Goal: Task Accomplishment & Management: Use online tool/utility

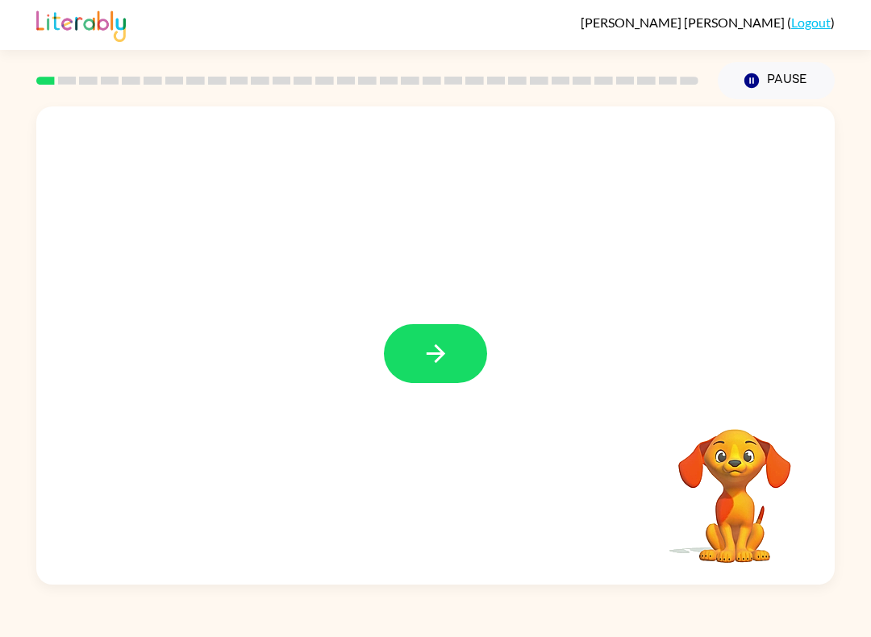
click at [425, 378] on button "button" at bounding box center [435, 353] width 103 height 59
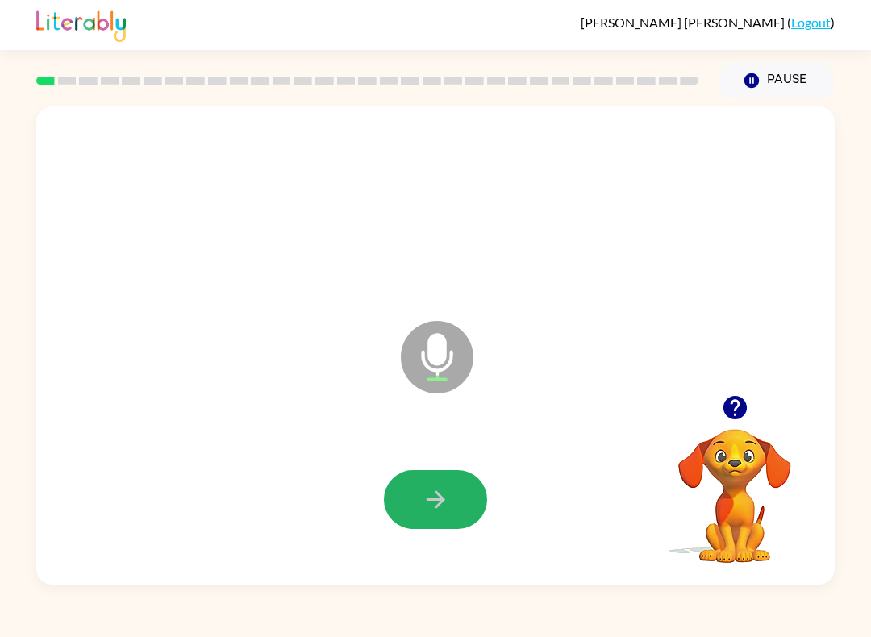
click at [463, 524] on button "button" at bounding box center [435, 499] width 103 height 59
click at [443, 497] on icon "button" at bounding box center [436, 499] width 28 height 28
click at [453, 479] on button "button" at bounding box center [435, 499] width 103 height 59
click at [430, 516] on button "button" at bounding box center [435, 499] width 103 height 59
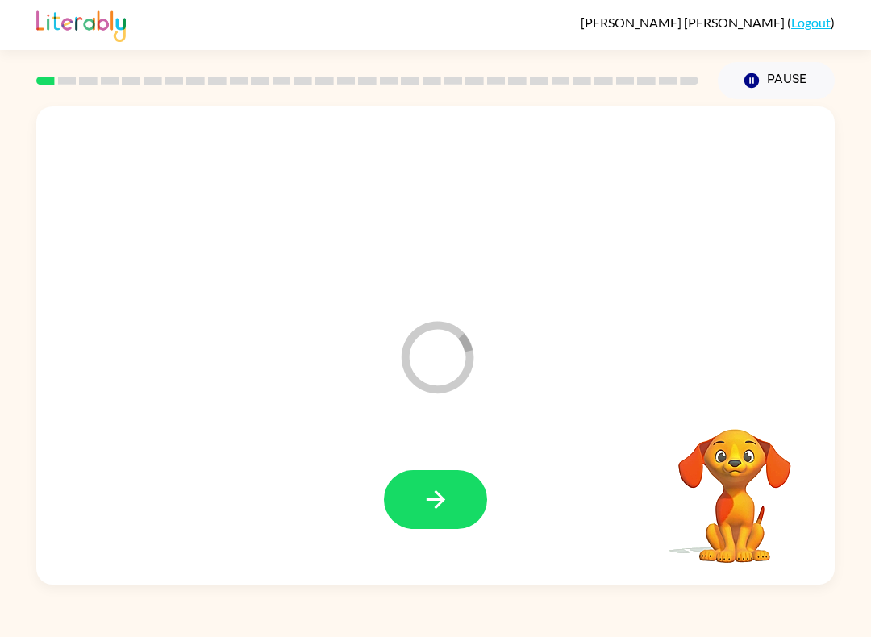
click at [463, 491] on button "button" at bounding box center [435, 499] width 103 height 59
click at [439, 524] on button "button" at bounding box center [435, 499] width 103 height 59
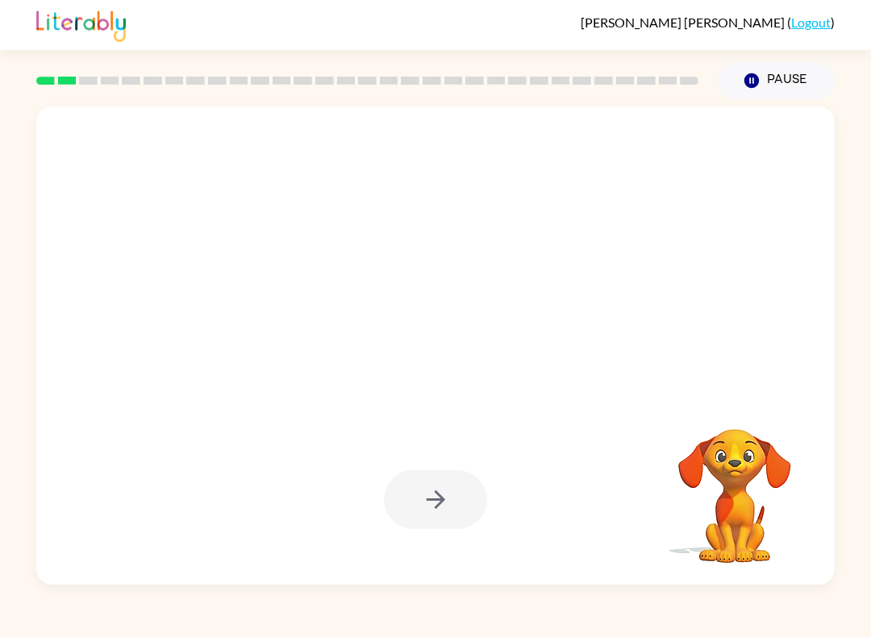
click at [430, 523] on div at bounding box center [435, 499] width 103 height 59
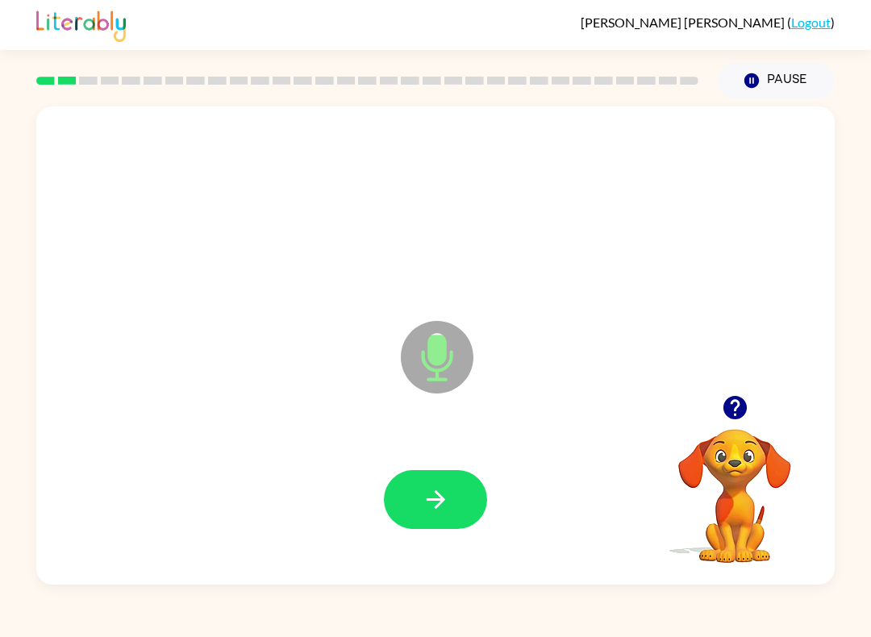
click at [443, 527] on button "button" at bounding box center [435, 499] width 103 height 59
click at [442, 507] on icon "button" at bounding box center [436, 499] width 28 height 28
click at [407, 540] on div at bounding box center [435, 499] width 766 height 138
click at [425, 526] on button "button" at bounding box center [435, 499] width 103 height 59
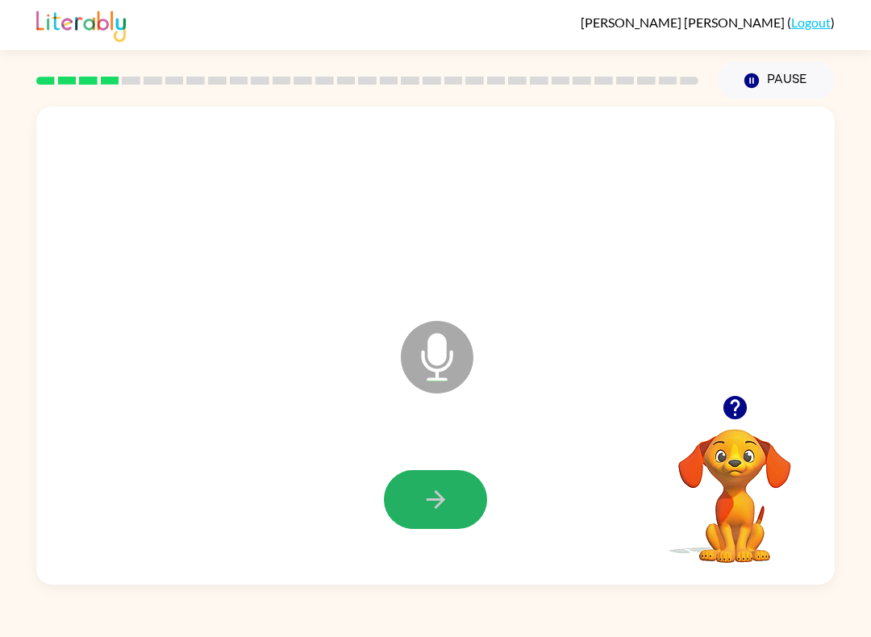
click at [450, 505] on button "button" at bounding box center [435, 499] width 103 height 59
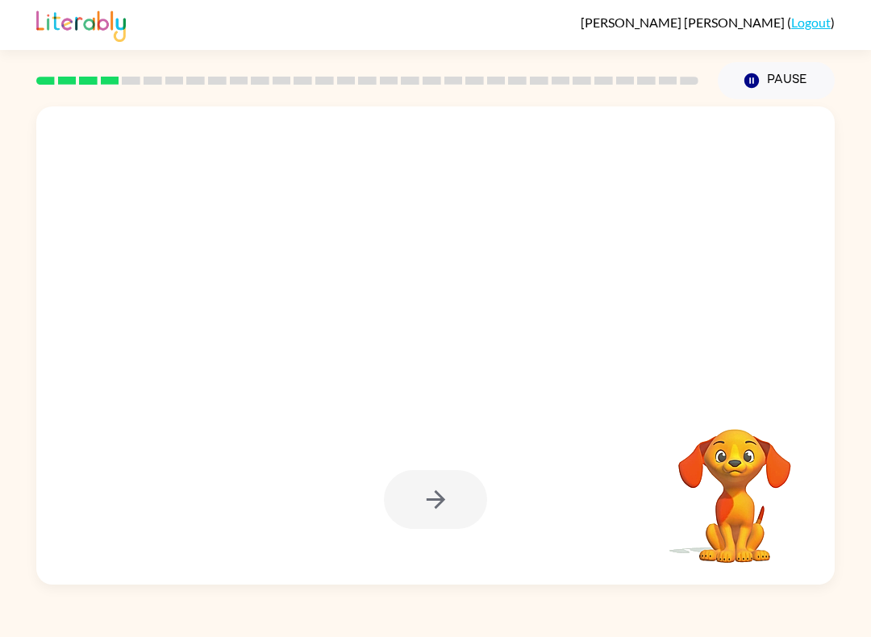
click at [460, 529] on div at bounding box center [435, 499] width 103 height 59
click at [472, 561] on div at bounding box center [435, 499] width 766 height 138
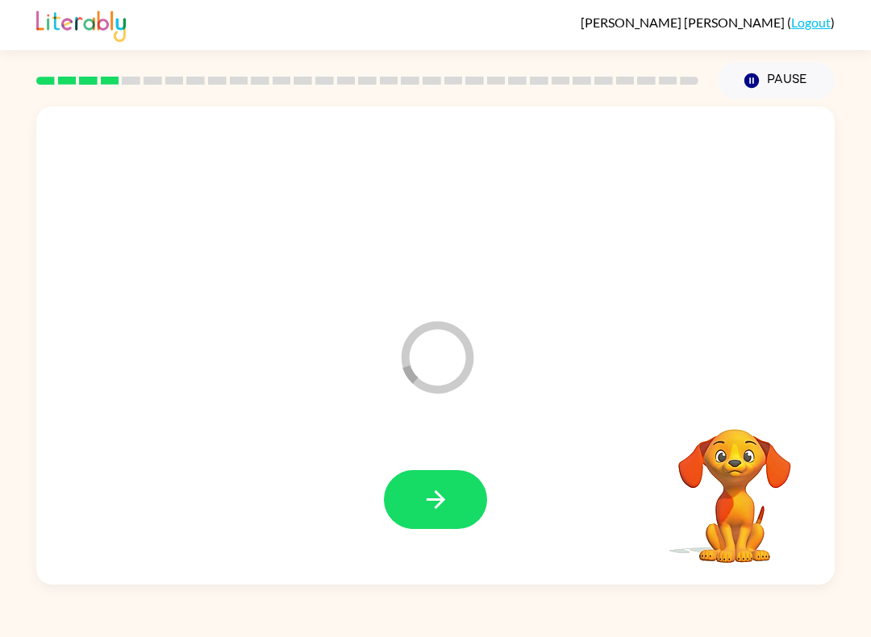
click at [488, 478] on div at bounding box center [435, 499] width 766 height 138
click at [440, 498] on icon "button" at bounding box center [435, 499] width 19 height 19
click at [449, 516] on button "button" at bounding box center [435, 499] width 103 height 59
click at [440, 514] on button "button" at bounding box center [435, 499] width 103 height 59
click at [449, 492] on icon "button" at bounding box center [436, 499] width 28 height 28
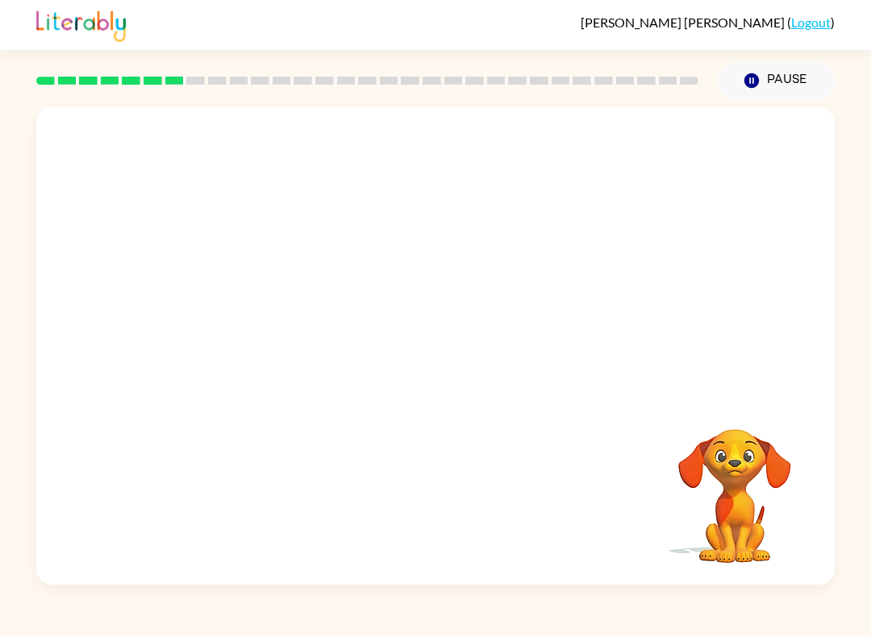
click at [446, 403] on div "Your browser must support playing .mp4 files to use Literably. Please try using…" at bounding box center [435, 345] width 798 height 478
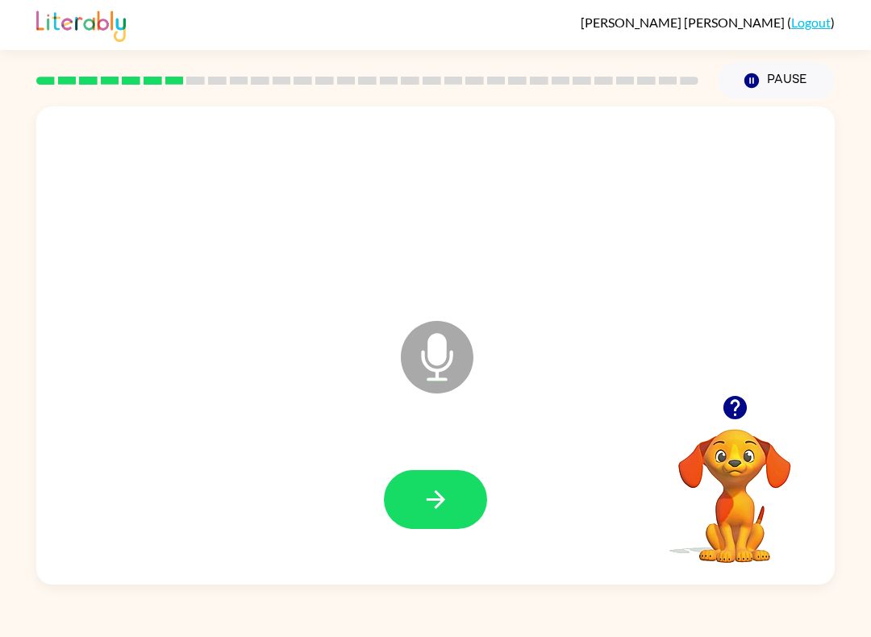
click at [437, 472] on button "button" at bounding box center [435, 499] width 103 height 59
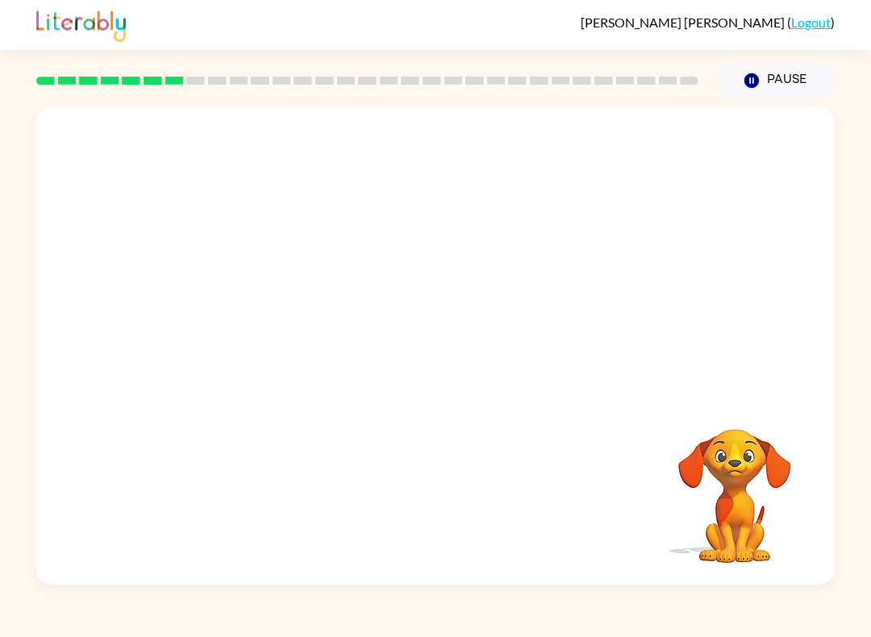
click at [433, 468] on div at bounding box center [435, 499] width 766 height 138
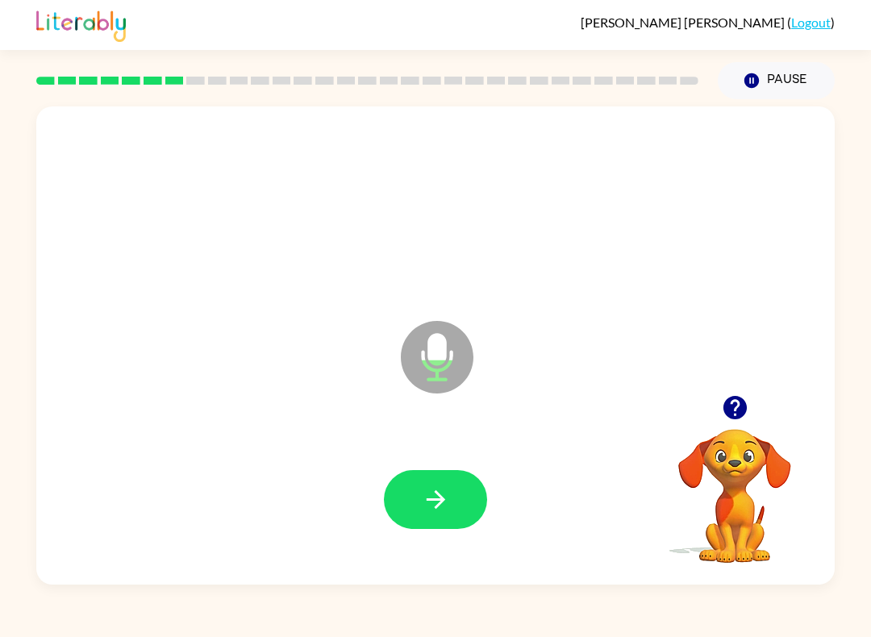
click at [430, 501] on icon "button" at bounding box center [436, 499] width 28 height 28
click at [429, 500] on icon "button" at bounding box center [435, 499] width 19 height 19
click at [433, 492] on icon "button" at bounding box center [436, 499] width 28 height 28
click at [247, 27] on div "[PERSON_NAME] ( Logout )" at bounding box center [435, 25] width 798 height 50
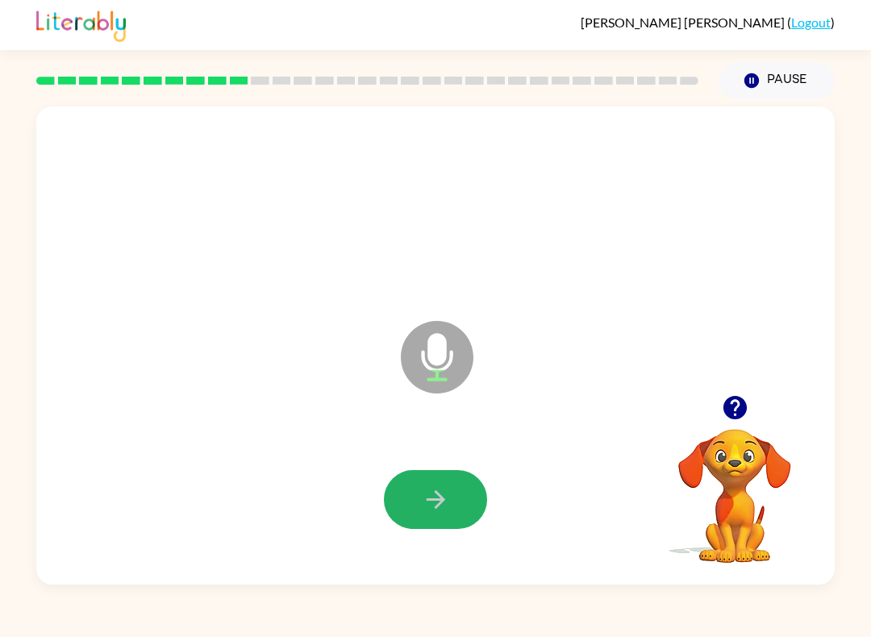
click at [465, 492] on button "button" at bounding box center [435, 499] width 103 height 59
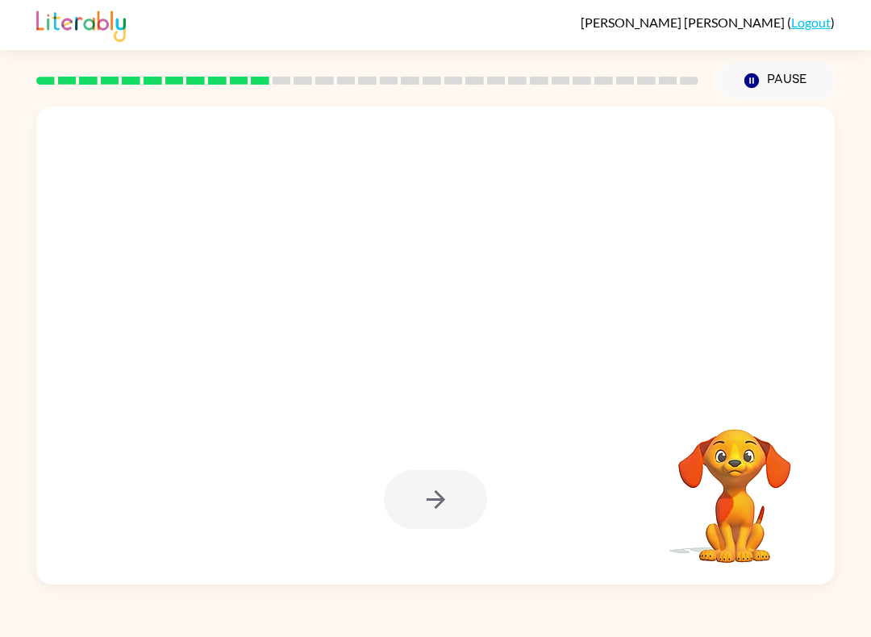
click at [610, 79] on rect at bounding box center [603, 81] width 19 height 8
click at [415, 24] on div "[PERSON_NAME] ( Logout )" at bounding box center [435, 25] width 798 height 50
click at [584, 56] on div at bounding box center [367, 80] width 681 height 56
click at [619, 96] on div at bounding box center [367, 80] width 681 height 56
click at [380, 8] on div "[PERSON_NAME] ( Logout )" at bounding box center [435, 25] width 798 height 50
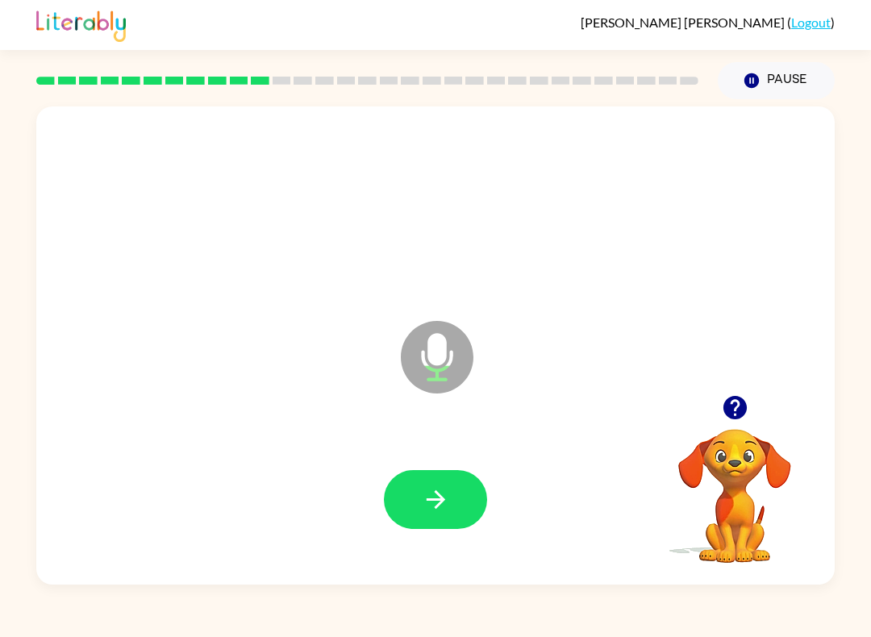
click at [440, 505] on icon "button" at bounding box center [435, 499] width 19 height 19
click at [430, 539] on div at bounding box center [435, 499] width 766 height 138
click at [464, 514] on button "button" at bounding box center [435, 499] width 103 height 59
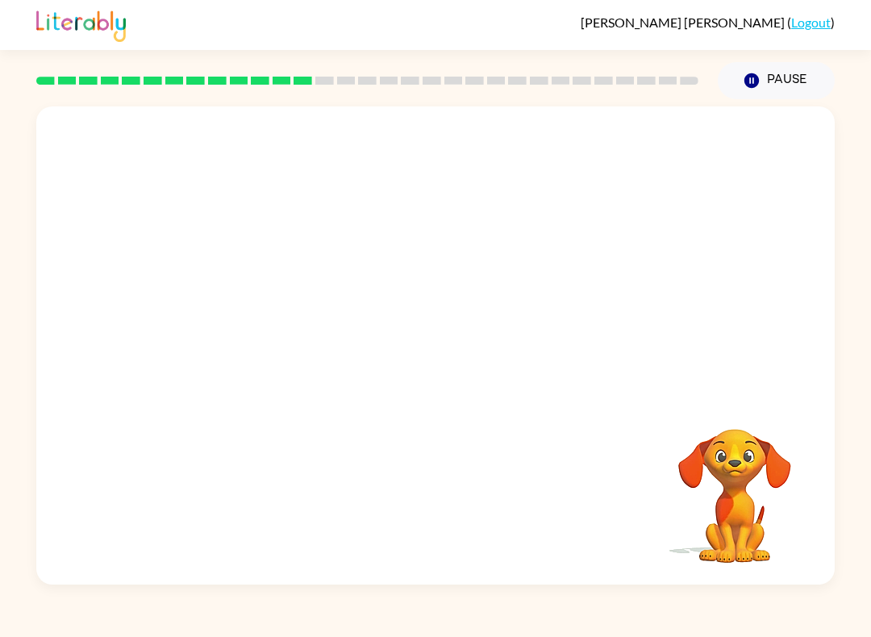
click at [297, 632] on div "[PERSON_NAME] ( Logout ) Pause Pause Your browser must support playing .mp4 fil…" at bounding box center [435, 318] width 871 height 637
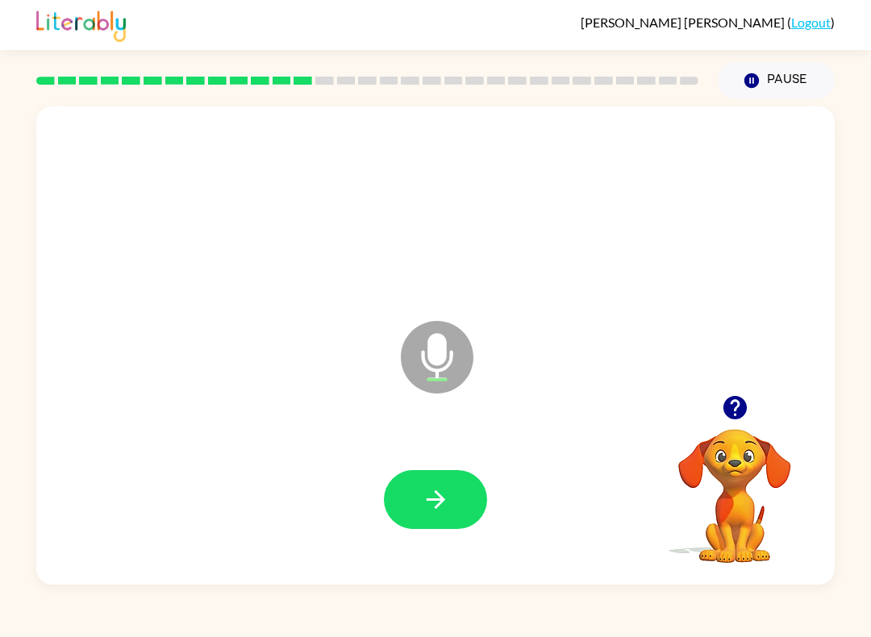
click at [854, 632] on div "[PERSON_NAME] ( Logout ) Pause Pause Microphone The Microphone is here when it …" at bounding box center [435, 318] width 871 height 637
click at [430, 488] on icon "button" at bounding box center [436, 499] width 28 height 28
click at [441, 483] on button "button" at bounding box center [435, 499] width 103 height 59
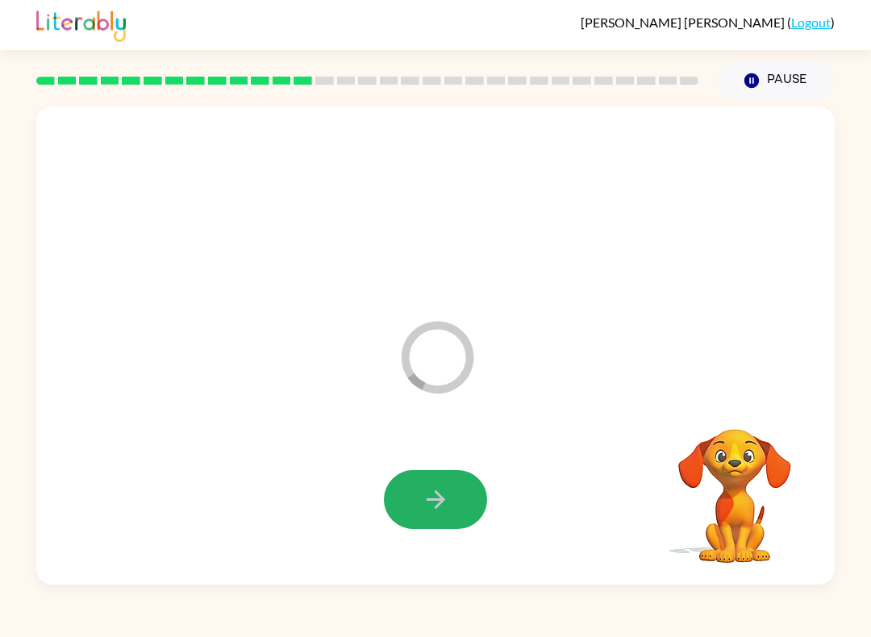
click at [432, 497] on icon "button" at bounding box center [436, 499] width 28 height 28
click at [425, 515] on button "button" at bounding box center [435, 499] width 103 height 59
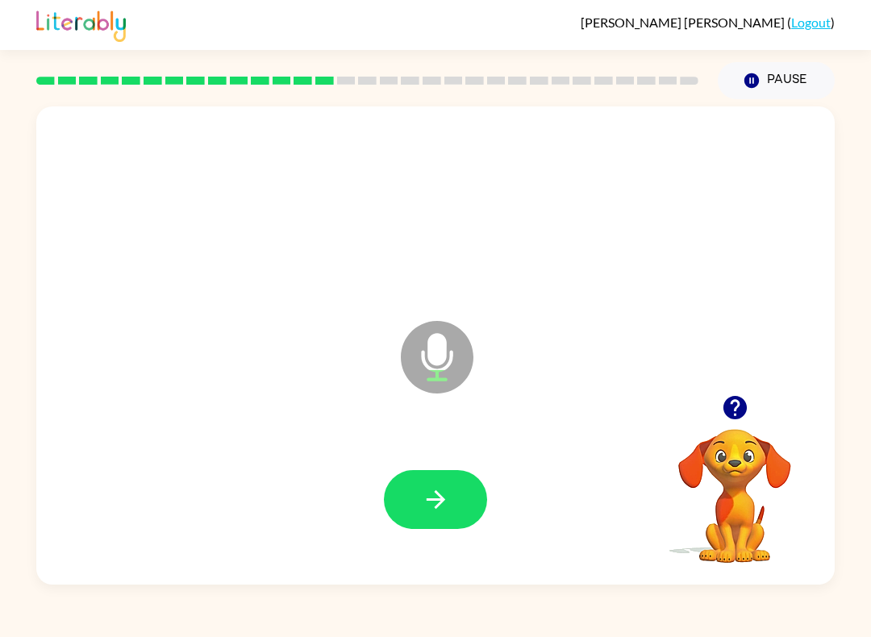
click at [424, 465] on div at bounding box center [435, 499] width 766 height 138
click at [444, 501] on icon "button" at bounding box center [436, 499] width 28 height 28
click at [738, 426] on button "button" at bounding box center [734, 407] width 41 height 41
click at [736, 423] on button "button" at bounding box center [734, 407] width 41 height 41
click at [434, 489] on icon "button" at bounding box center [436, 499] width 28 height 28
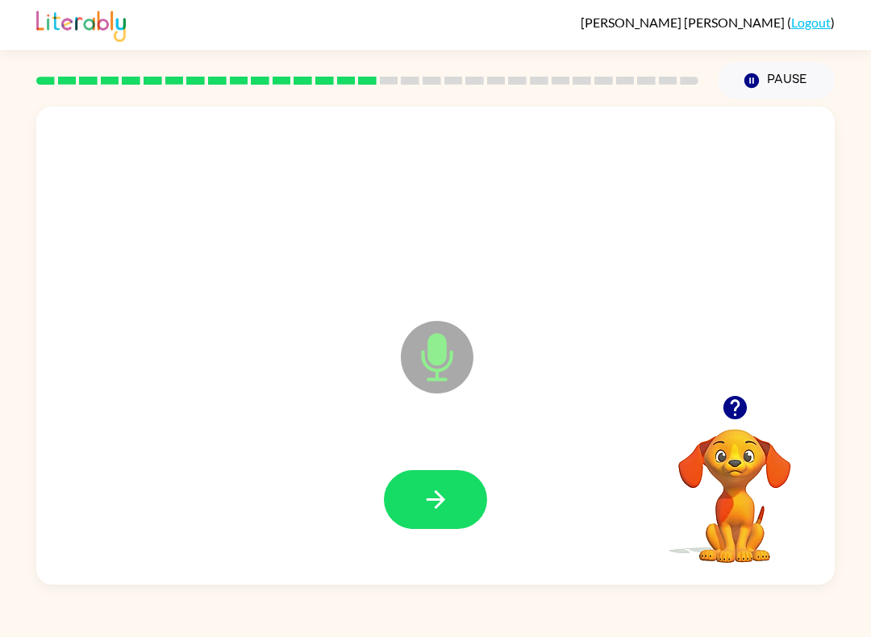
click at [413, 502] on button "button" at bounding box center [435, 499] width 103 height 59
click at [439, 486] on icon "button" at bounding box center [436, 499] width 28 height 28
click at [463, 511] on button "button" at bounding box center [435, 499] width 103 height 59
click at [430, 513] on icon "button" at bounding box center [436, 499] width 28 height 28
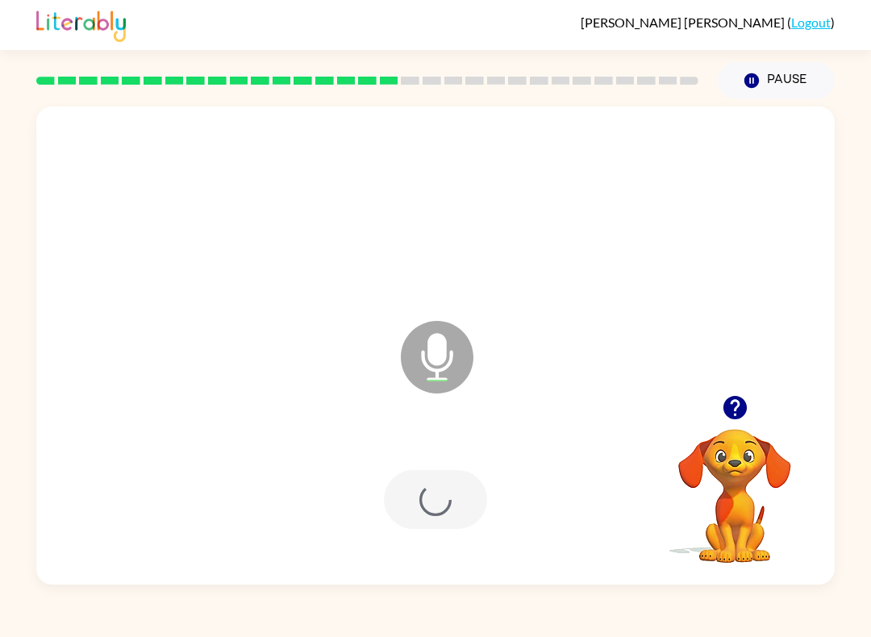
click at [430, 513] on div at bounding box center [435, 499] width 103 height 59
click at [430, 517] on div at bounding box center [435, 499] width 103 height 59
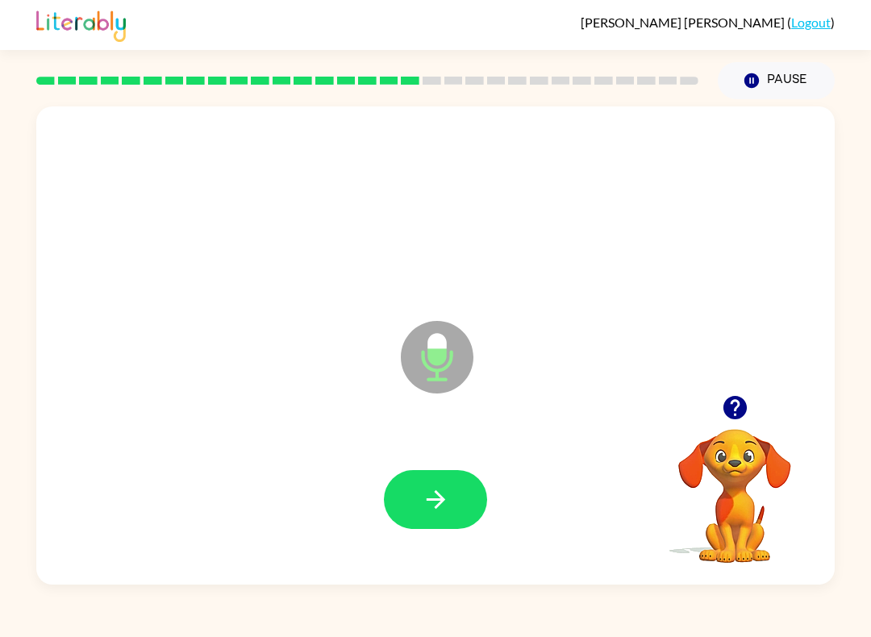
click at [455, 501] on button "button" at bounding box center [435, 499] width 103 height 59
click at [447, 513] on icon "button" at bounding box center [436, 499] width 28 height 28
click at [417, 504] on button "button" at bounding box center [435, 499] width 103 height 59
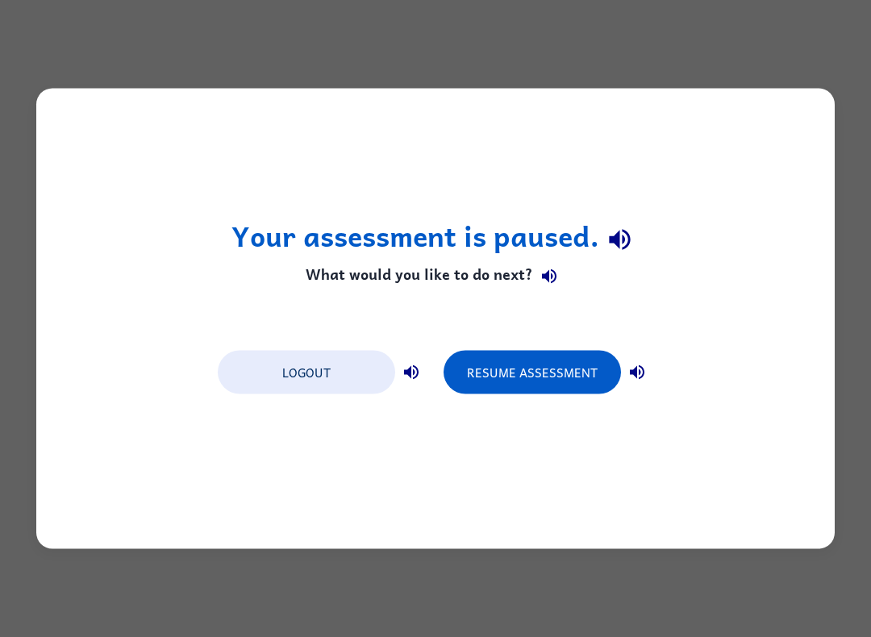
click at [804, 90] on div "Your assessment is paused. What would you like to do next? Logout Resume Assess…" at bounding box center [435, 319] width 798 height 460
click at [798, 100] on div "Your assessment is paused. What would you like to do next? Logout Resume Assess…" at bounding box center [435, 319] width 798 height 460
click at [547, 378] on button "Resume Assessment" at bounding box center [531, 373] width 177 height 44
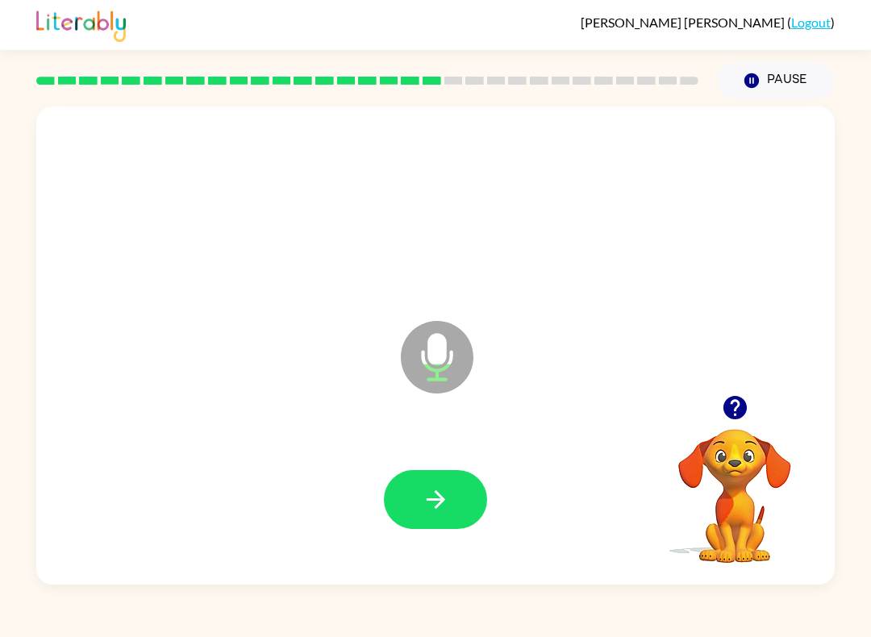
click at [424, 488] on icon "button" at bounding box center [436, 499] width 28 height 28
click at [454, 498] on button "button" at bounding box center [435, 499] width 103 height 59
click at [455, 506] on button "button" at bounding box center [435, 499] width 103 height 59
click at [754, 74] on icon "Pause" at bounding box center [751, 81] width 18 height 18
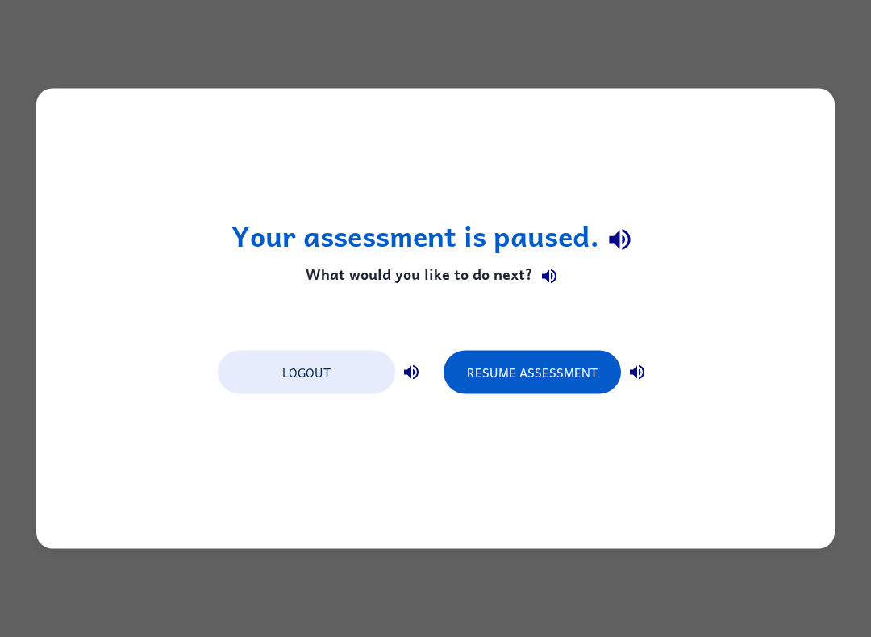
click at [566, 380] on button "Resume Assessment" at bounding box center [531, 373] width 177 height 44
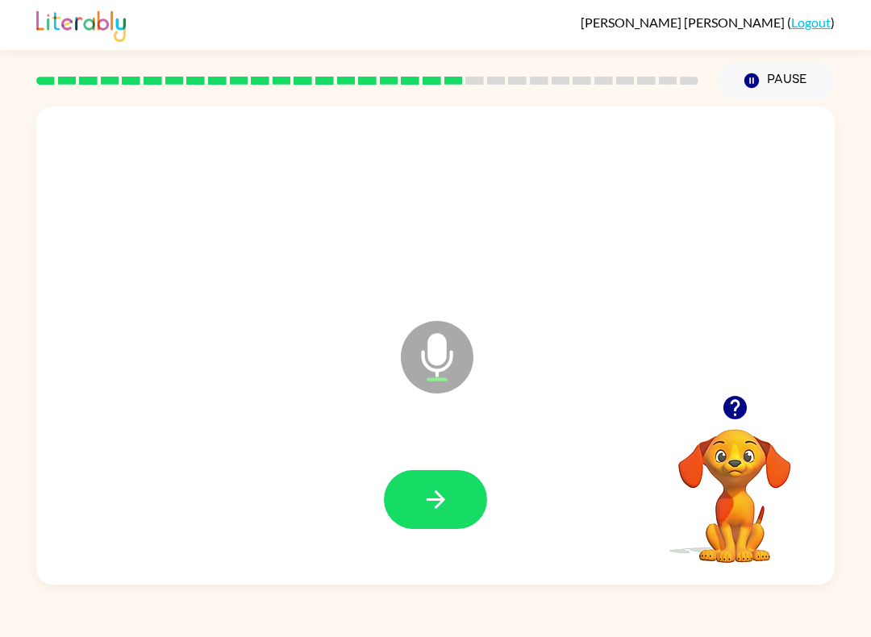
click at [438, 464] on div at bounding box center [435, 499] width 766 height 138
click at [405, 490] on button "button" at bounding box center [435, 499] width 103 height 59
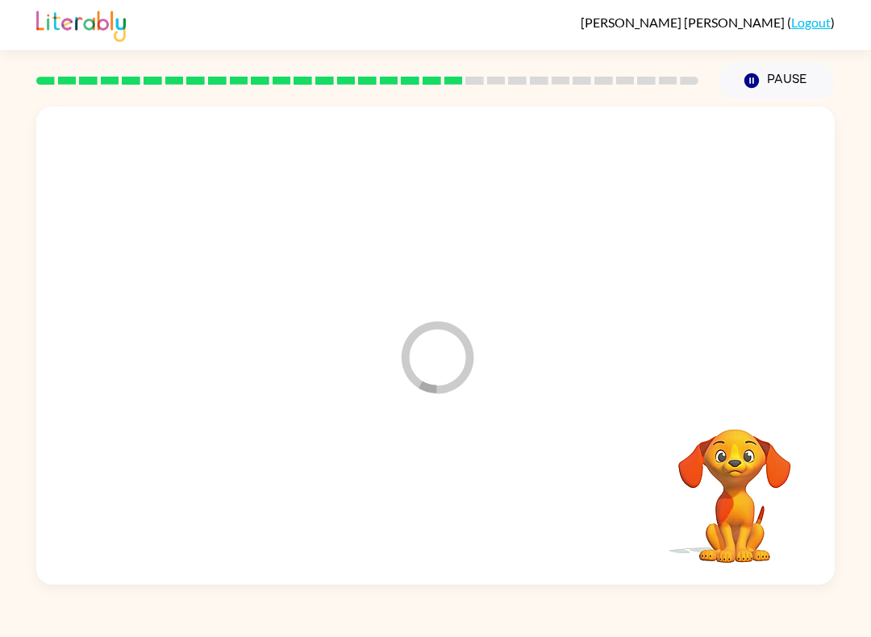
click at [461, 490] on div at bounding box center [435, 499] width 766 height 138
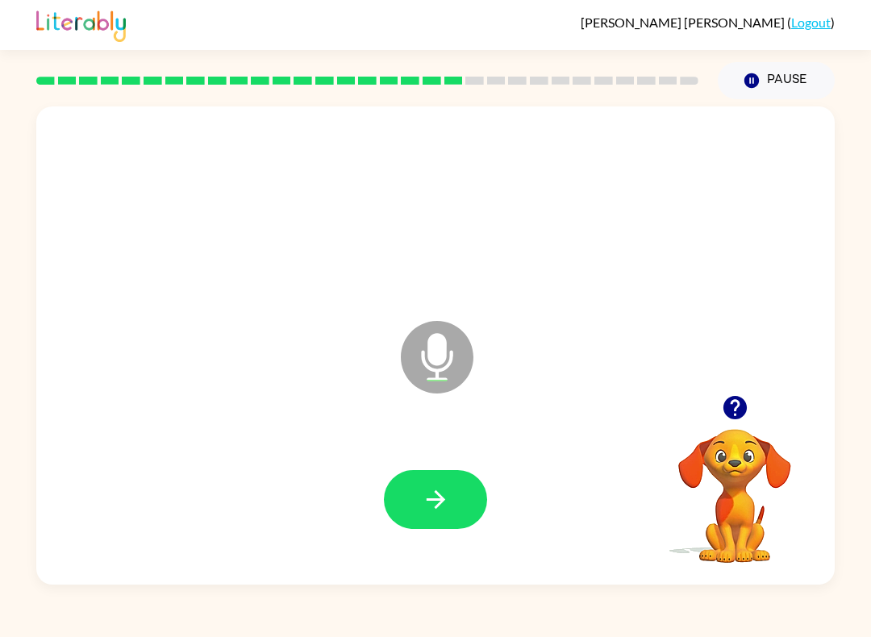
click at [746, 413] on icon "button" at bounding box center [735, 407] width 28 height 28
click at [422, 510] on icon "button" at bounding box center [436, 499] width 28 height 28
click at [441, 504] on icon "button" at bounding box center [435, 499] width 19 height 19
click at [769, 68] on button "Pause Pause" at bounding box center [775, 80] width 117 height 37
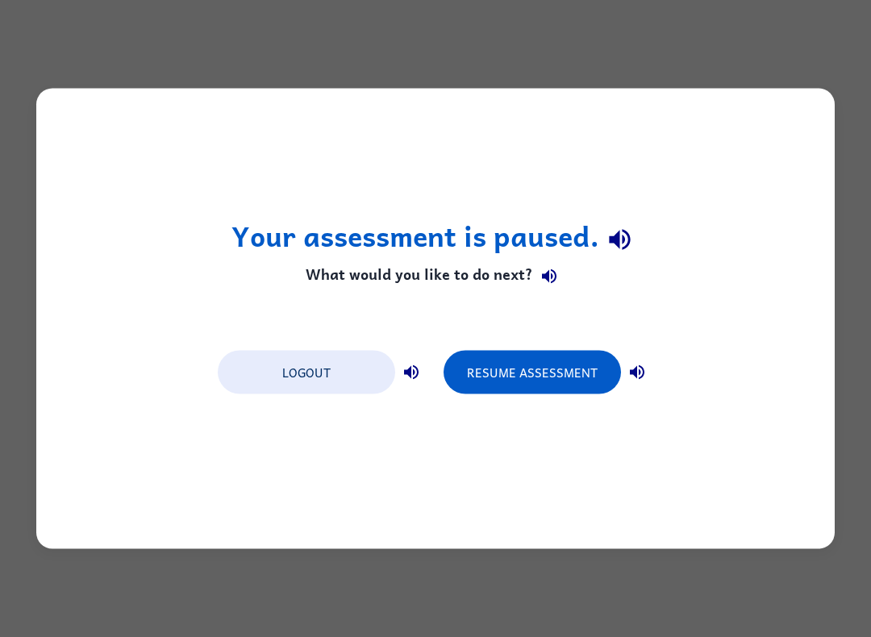
click at [529, 371] on button "Resume Assessment" at bounding box center [531, 373] width 177 height 44
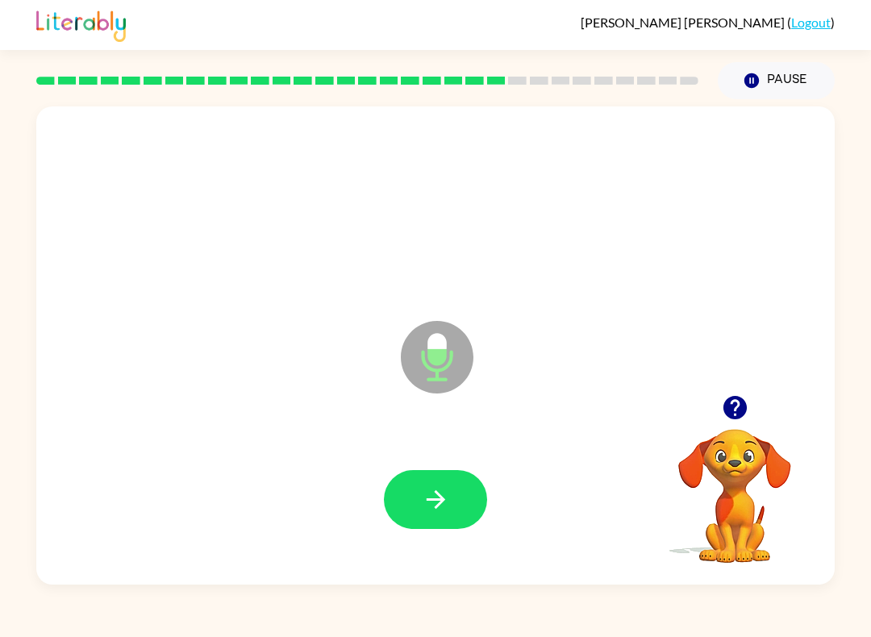
click at [445, 498] on icon "button" at bounding box center [436, 499] width 28 height 28
click at [434, 511] on icon "button" at bounding box center [436, 499] width 28 height 28
click at [459, 492] on button "button" at bounding box center [435, 499] width 103 height 59
click at [423, 485] on button "button" at bounding box center [435, 499] width 103 height 59
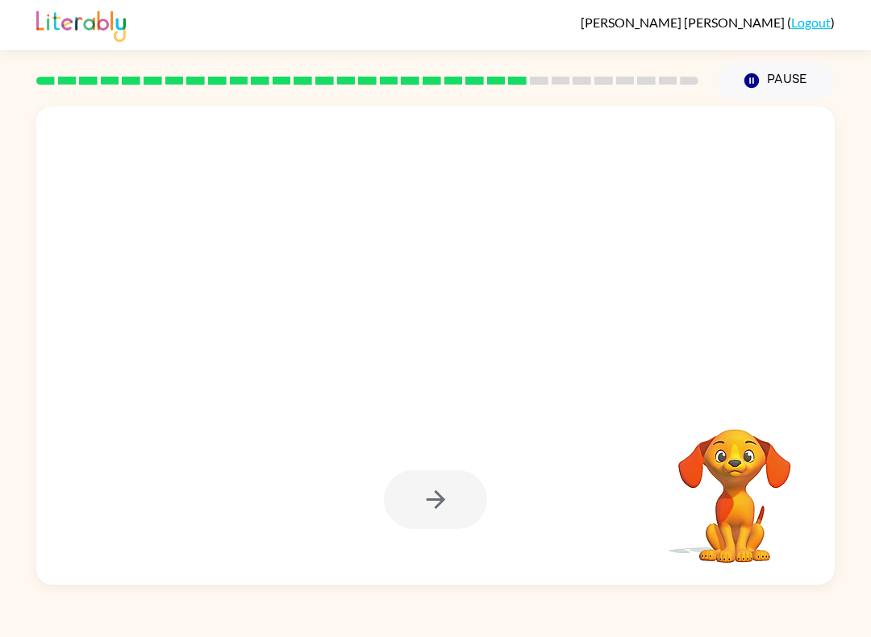
click at [187, 429] on div at bounding box center [435, 345] width 798 height 478
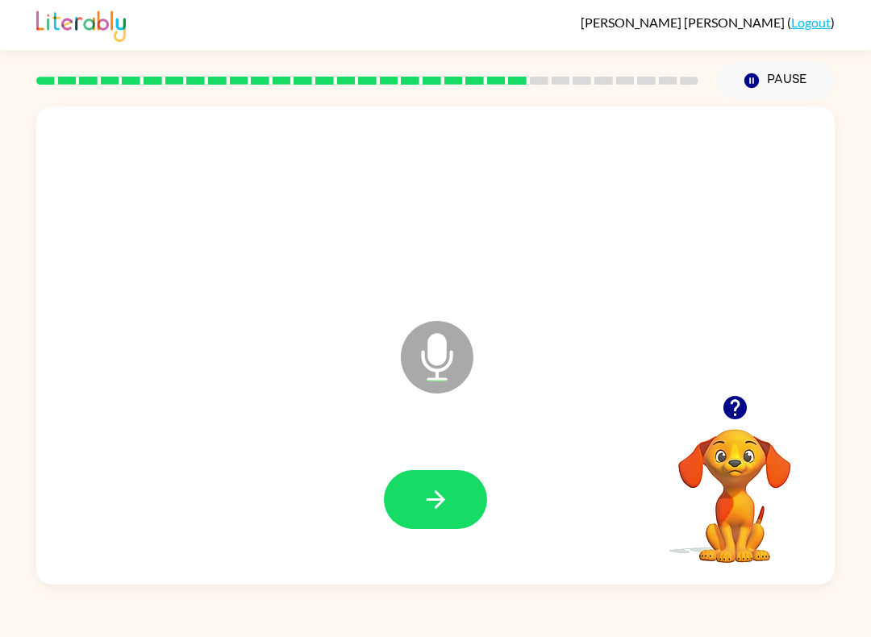
click at [439, 546] on div at bounding box center [435, 499] width 766 height 138
click at [455, 505] on button "button" at bounding box center [435, 499] width 103 height 59
click at [413, 525] on button "button" at bounding box center [435, 499] width 103 height 59
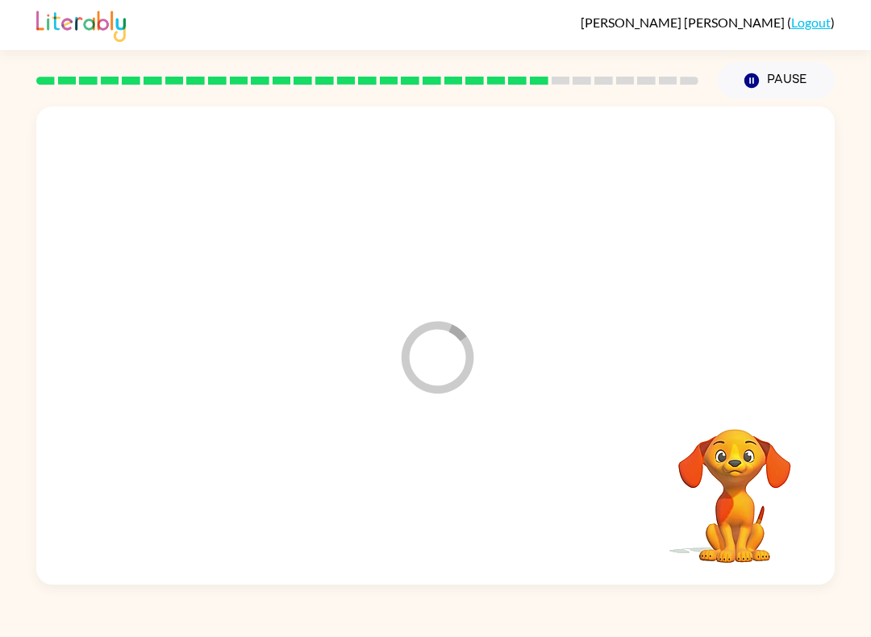
click at [153, 623] on div "[PERSON_NAME] ( Logout ) Pause Pause Loader Your response is being sent to our …" at bounding box center [435, 318] width 871 height 637
click at [97, 632] on div "[PERSON_NAME] ( Logout ) Pause Pause Loader Your response is being sent to our …" at bounding box center [435, 318] width 871 height 637
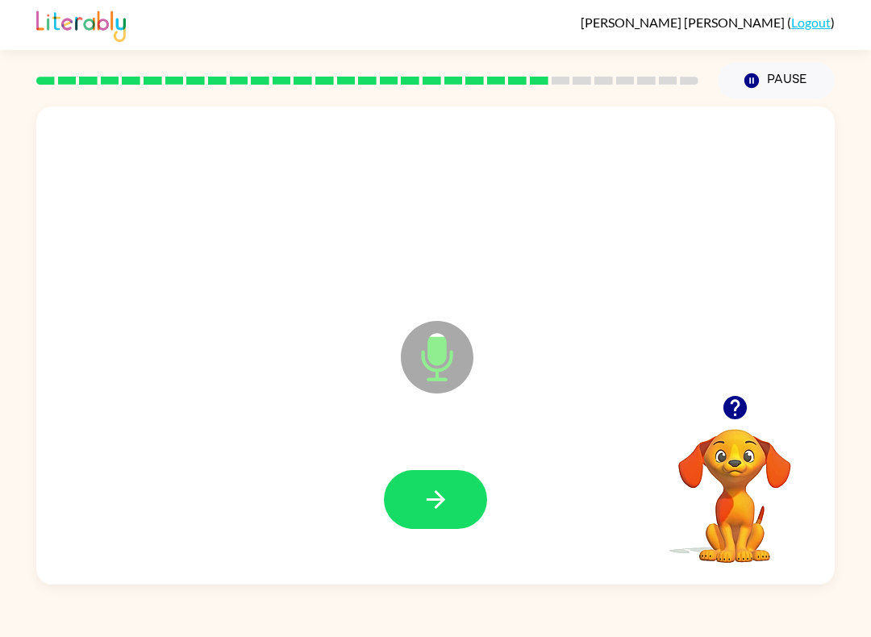
click at [444, 505] on icon "button" at bounding box center [436, 499] width 28 height 28
click at [443, 501] on icon "button" at bounding box center [435, 499] width 19 height 19
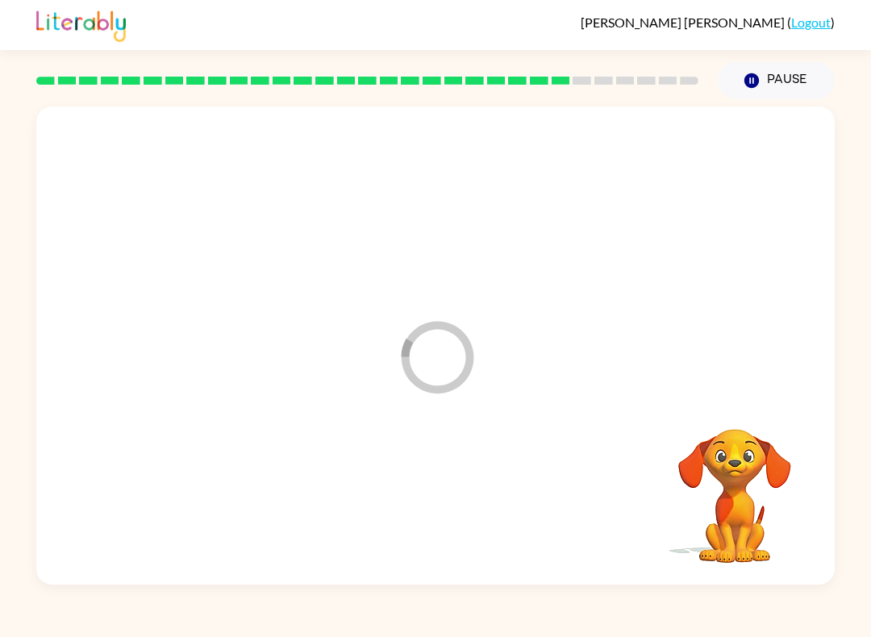
click at [443, 501] on div at bounding box center [435, 499] width 766 height 138
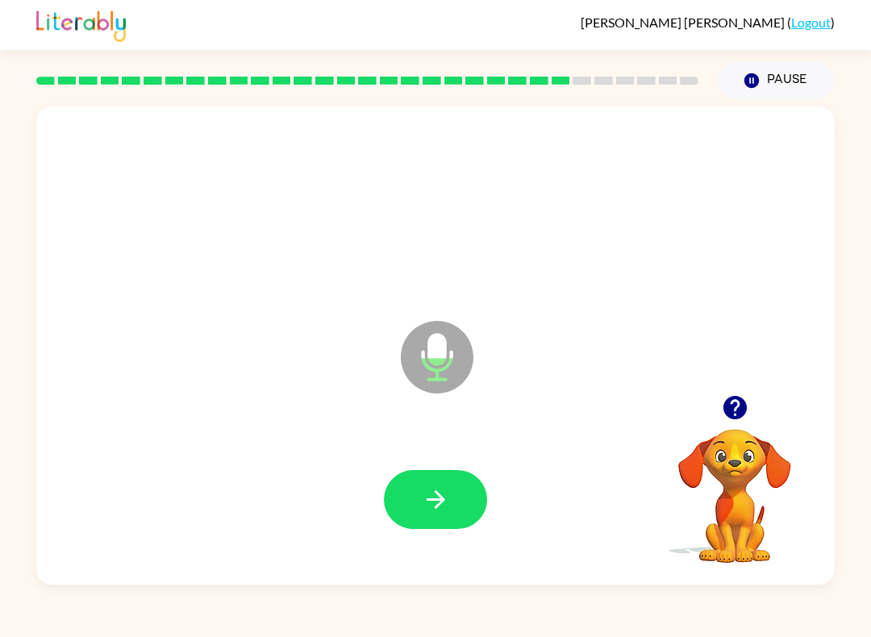
click at [470, 484] on button "button" at bounding box center [435, 499] width 103 height 59
click at [422, 513] on icon "button" at bounding box center [436, 499] width 28 height 28
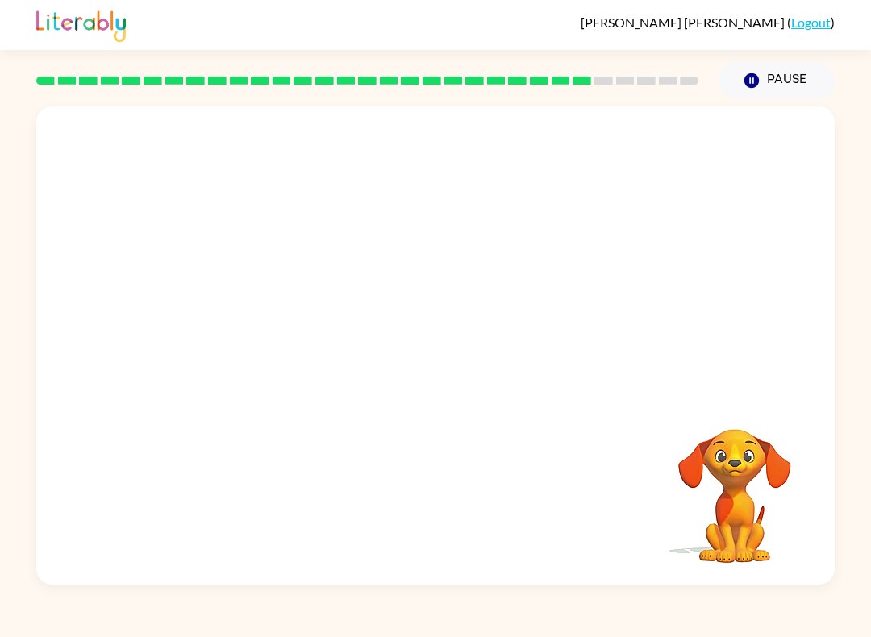
click at [430, 632] on div "[PERSON_NAME] ( Logout ) Pause Pause Your browser must support playing .mp4 fil…" at bounding box center [435, 318] width 871 height 637
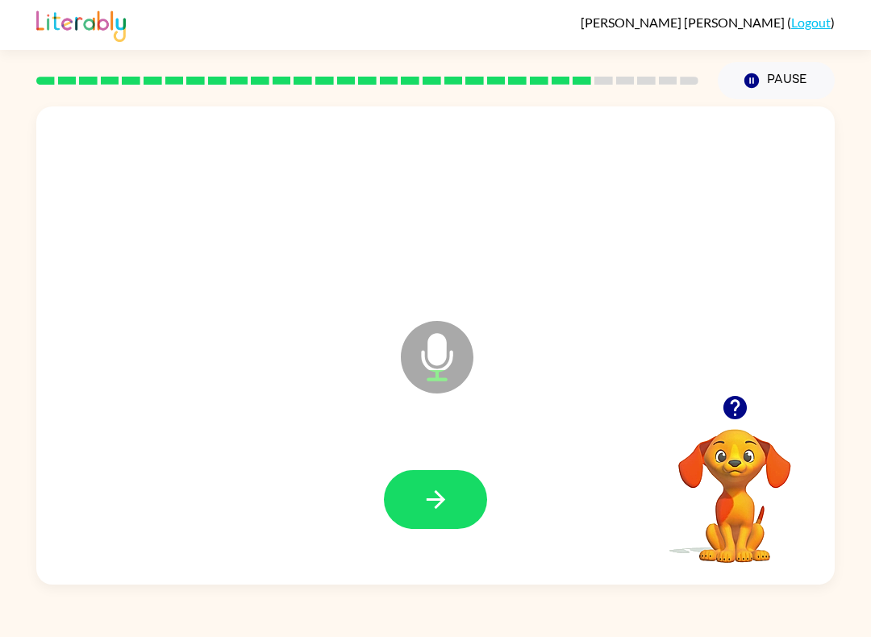
click at [425, 496] on icon "button" at bounding box center [436, 499] width 28 height 28
click at [470, 518] on button "button" at bounding box center [435, 499] width 103 height 59
click at [455, 528] on button "button" at bounding box center [435, 499] width 103 height 59
click at [412, 517] on button "button" at bounding box center [435, 499] width 103 height 59
click at [416, 487] on button "button" at bounding box center [435, 499] width 103 height 59
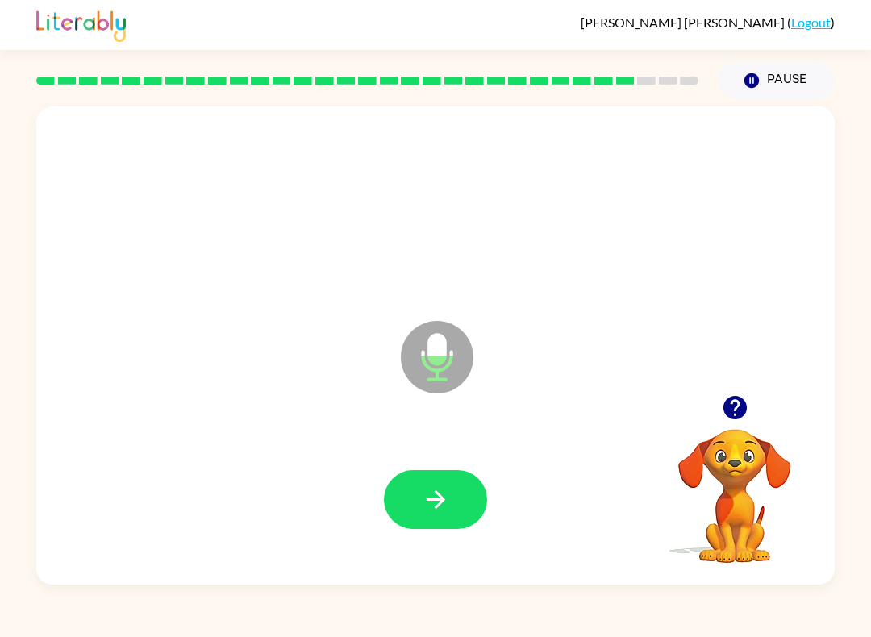
click at [465, 517] on button "button" at bounding box center [435, 499] width 103 height 59
click at [452, 481] on button "button" at bounding box center [435, 499] width 103 height 59
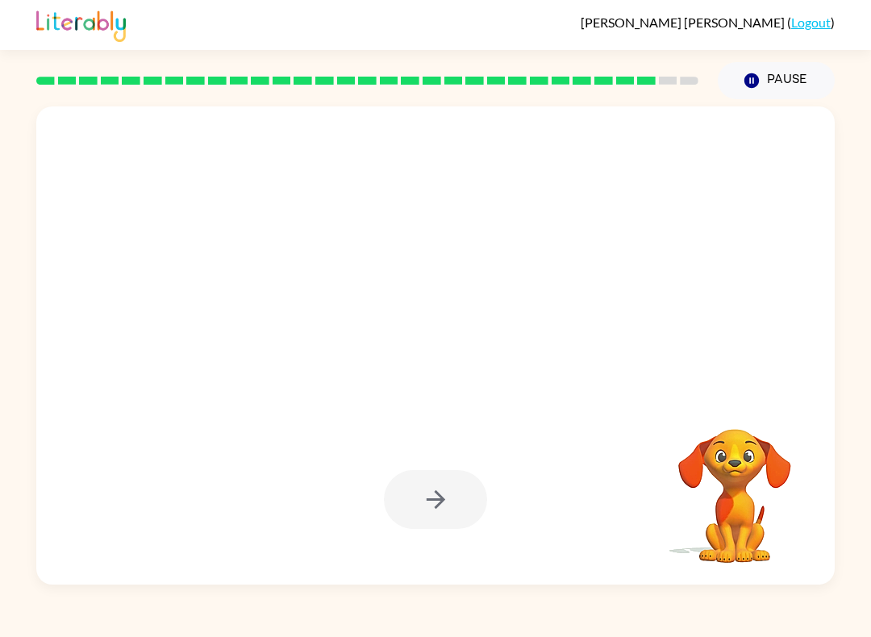
click at [450, 502] on div at bounding box center [435, 499] width 103 height 59
click at [443, 483] on div at bounding box center [435, 499] width 103 height 59
click at [443, 482] on div at bounding box center [435, 499] width 103 height 59
click at [443, 501] on div at bounding box center [435, 499] width 103 height 59
click at [424, 486] on div at bounding box center [435, 499] width 103 height 59
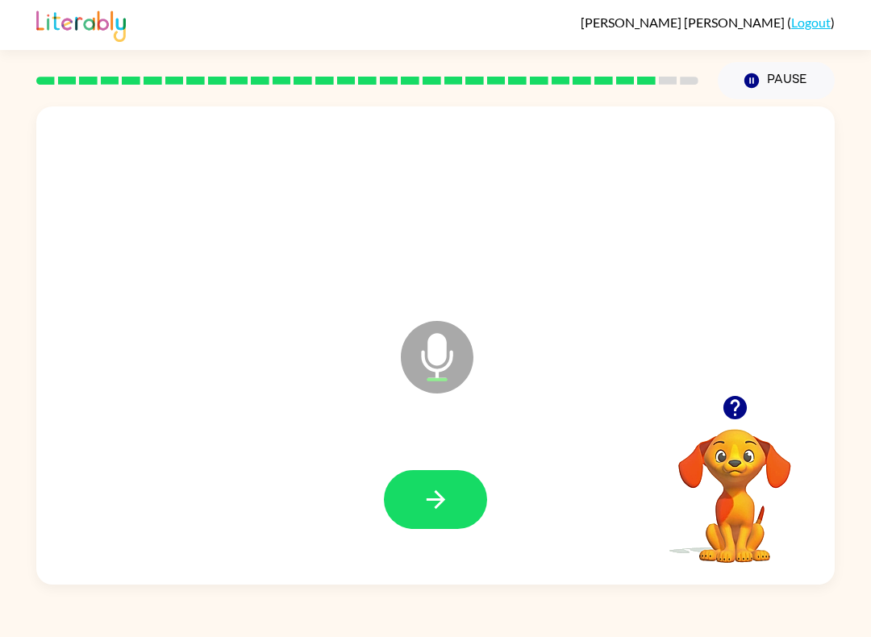
click at [433, 518] on button "button" at bounding box center [435, 499] width 103 height 59
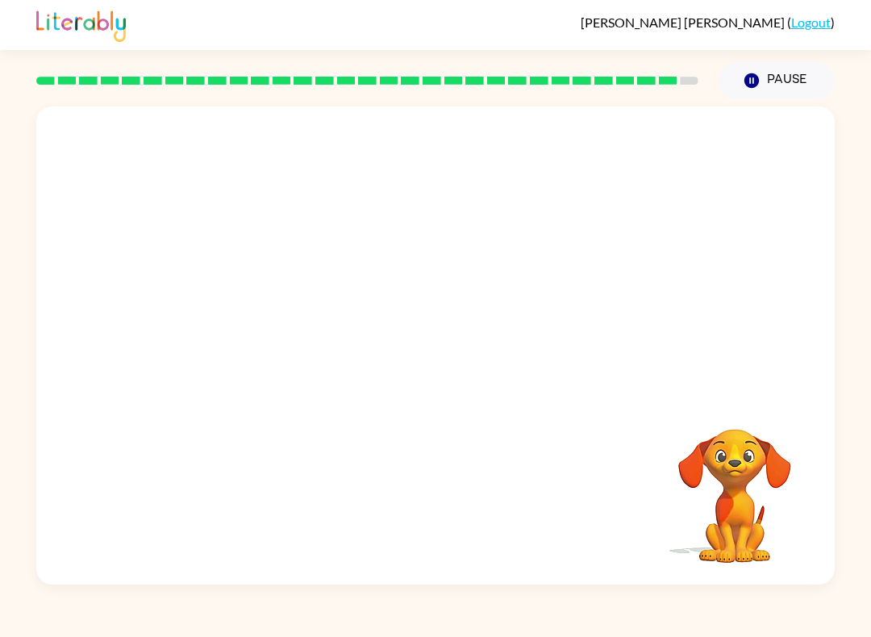
click at [433, 537] on div at bounding box center [435, 499] width 766 height 138
click at [427, 506] on div at bounding box center [435, 499] width 766 height 138
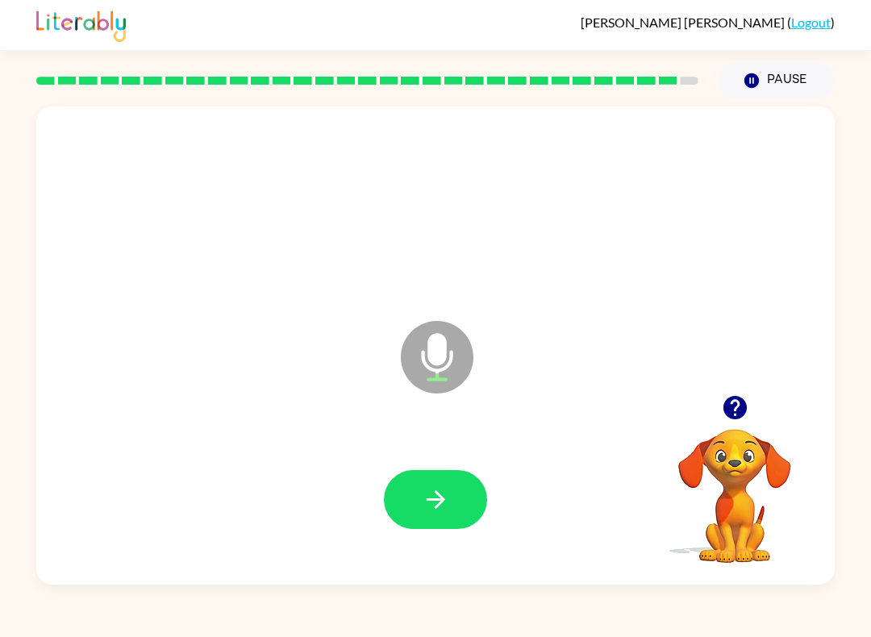
click at [519, 503] on div at bounding box center [435, 499] width 766 height 138
click at [452, 499] on button "button" at bounding box center [435, 499] width 103 height 59
click at [439, 504] on icon "button" at bounding box center [435, 499] width 19 height 19
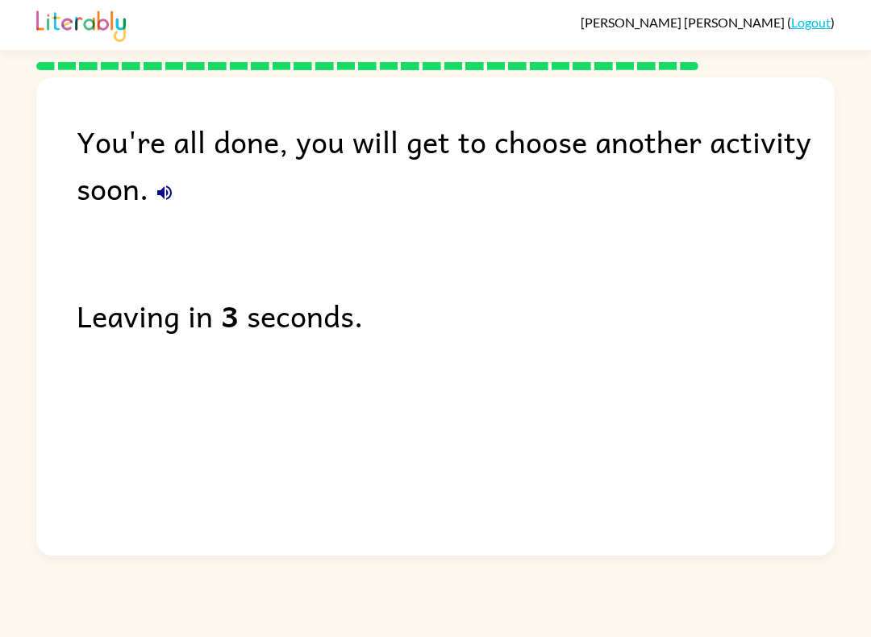
click at [177, 197] on button "button" at bounding box center [164, 193] width 32 height 32
